Goal: Task Accomplishment & Management: Manage account settings

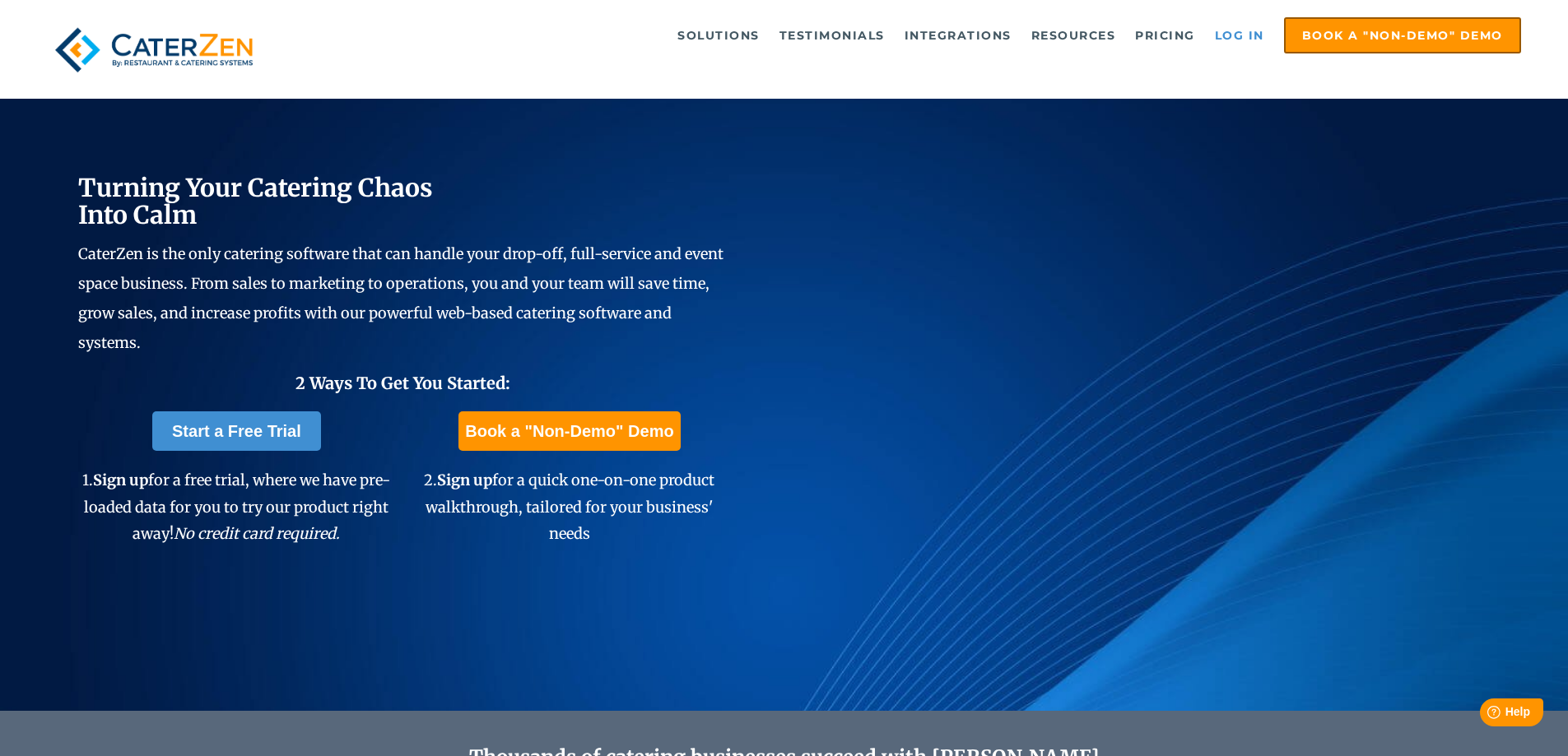
click at [1241, 37] on link "Log in" at bounding box center [1239, 36] width 66 height 33
click at [1238, 32] on link "Log in" at bounding box center [1239, 36] width 66 height 33
click at [1229, 38] on link "Log in" at bounding box center [1239, 36] width 66 height 33
click at [1253, 41] on link "Log in" at bounding box center [1239, 36] width 66 height 33
click at [1243, 41] on link "Log in" at bounding box center [1239, 36] width 66 height 33
